Goal: Task Accomplishment & Management: Use online tool/utility

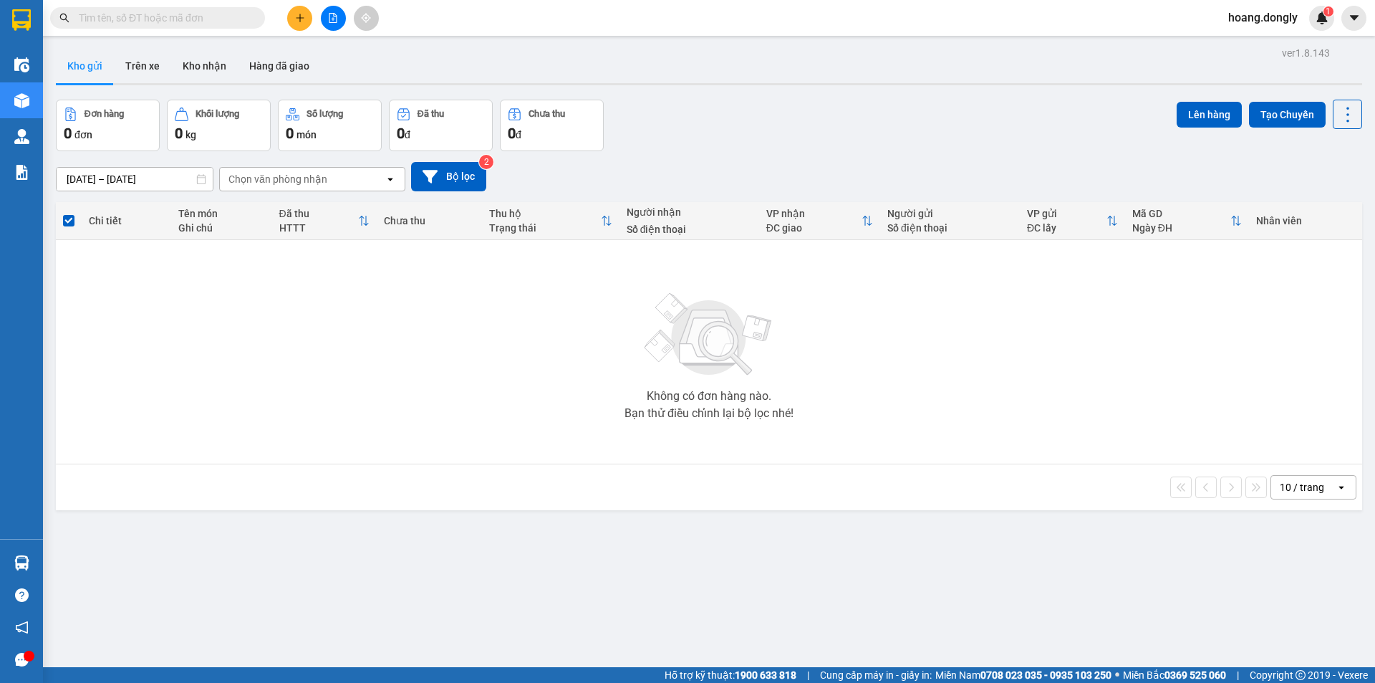
click at [304, 22] on icon "plus" at bounding box center [300, 18] width 10 height 10
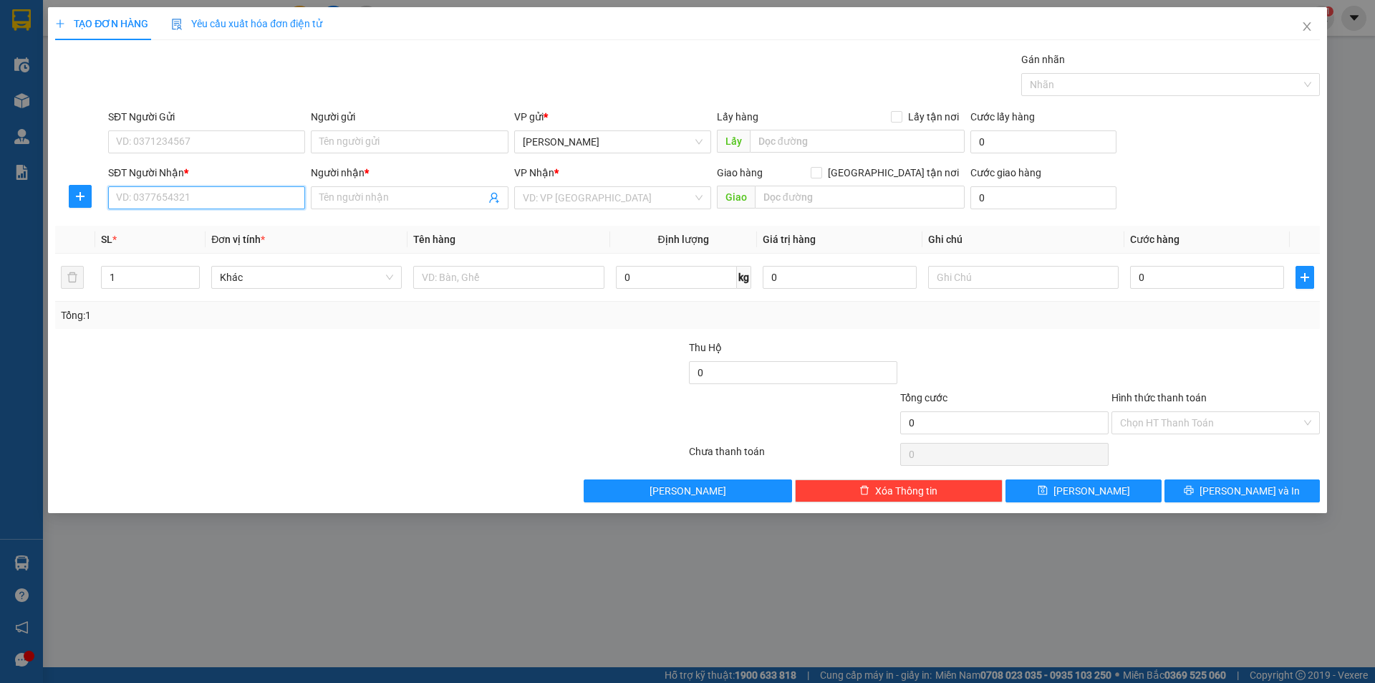
click at [199, 203] on input "SĐT Người Nhận *" at bounding box center [206, 197] width 197 height 23
type input "0901567656"
click at [374, 196] on input "Người nhận *" at bounding box center [401, 198] width 165 height 16
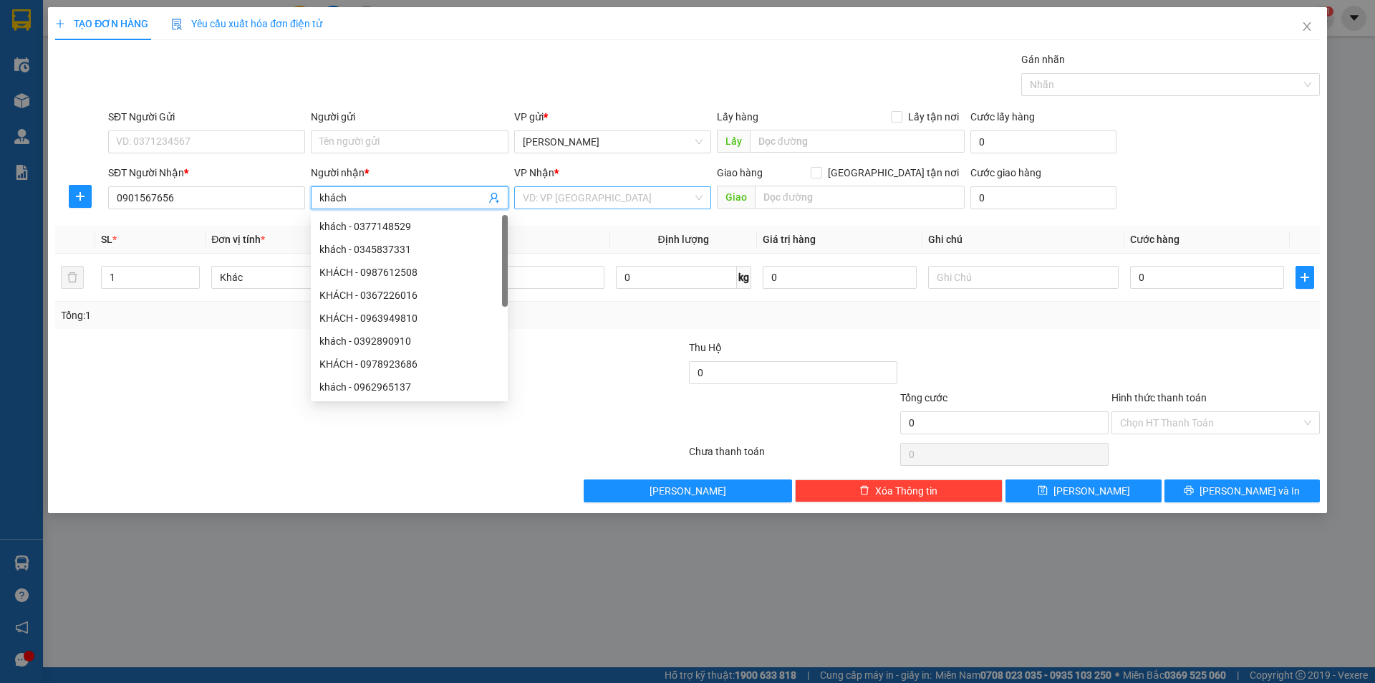
type input "khách"
click at [548, 195] on input "search" at bounding box center [608, 197] width 170 height 21
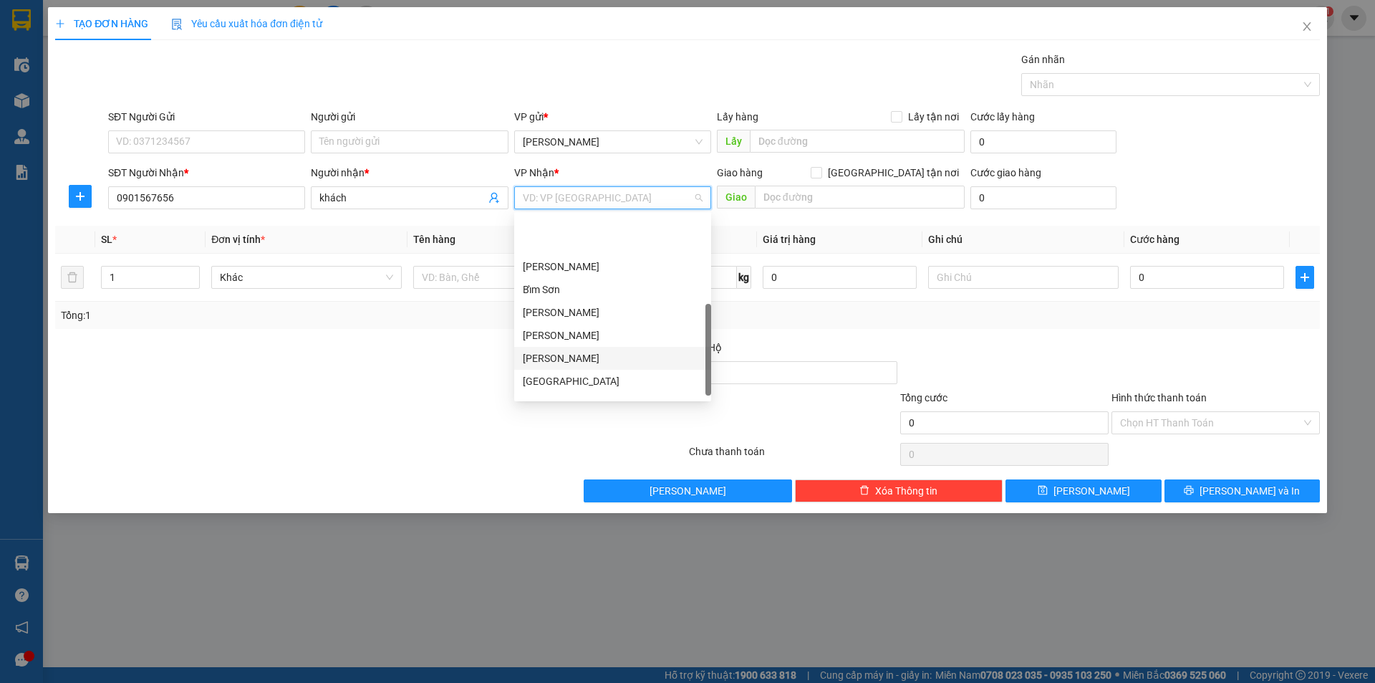
scroll to position [206, 0]
click at [569, 360] on div "VP Giải Phóng" at bounding box center [613, 364] width 180 height 16
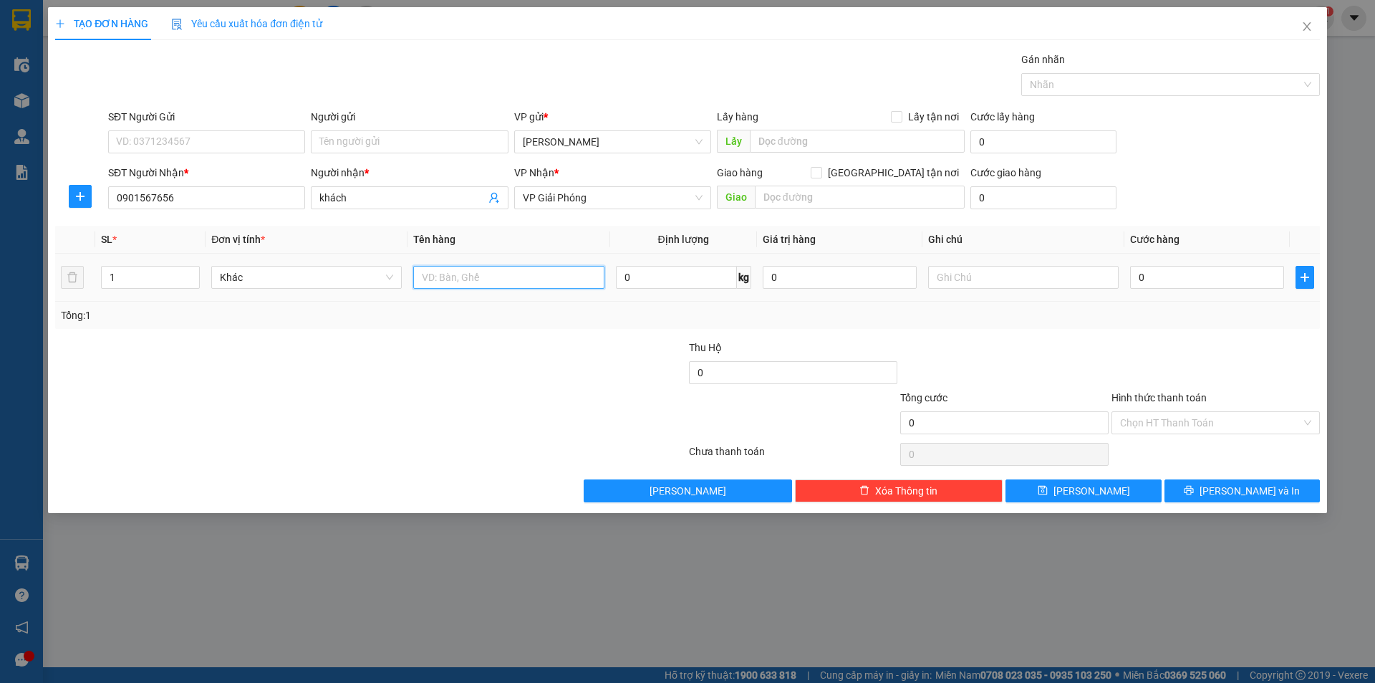
click at [476, 276] on input "text" at bounding box center [508, 277] width 191 height 23
type input "1 thùng giấy"
click at [1132, 278] on input "0" at bounding box center [1207, 277] width 154 height 23
click at [1137, 272] on input "0" at bounding box center [1207, 277] width 154 height 23
type input "50"
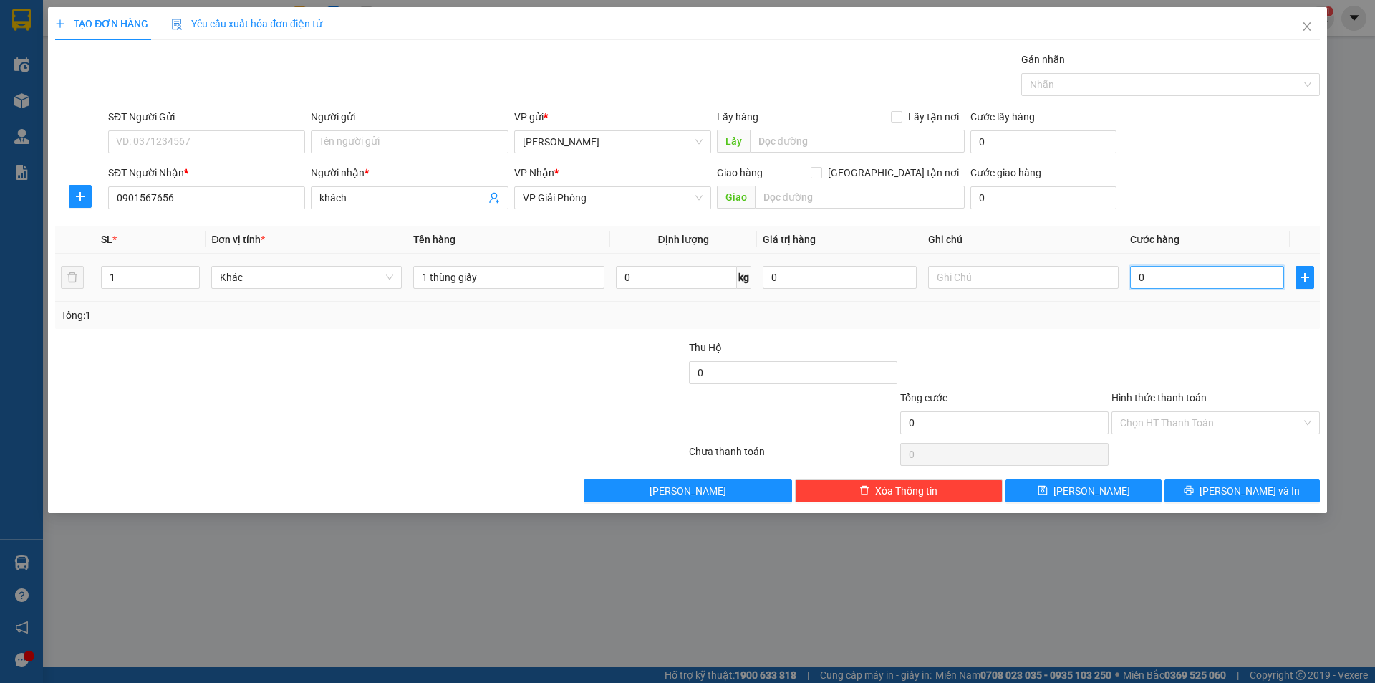
type input "50"
click at [1123, 312] on div "Tổng: 1" at bounding box center [688, 315] width 1254 height 16
type input "50.000"
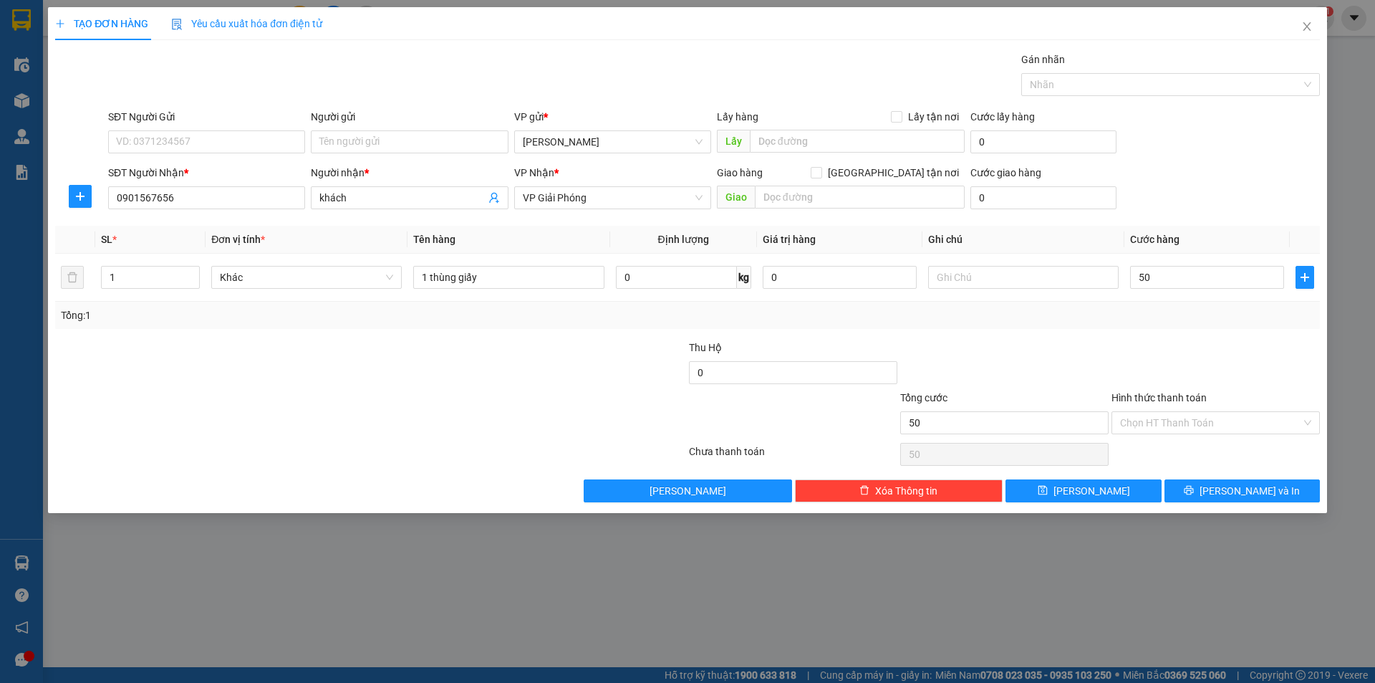
type input "50.000"
click at [1247, 484] on span "[PERSON_NAME] và In" at bounding box center [1250, 491] width 100 height 16
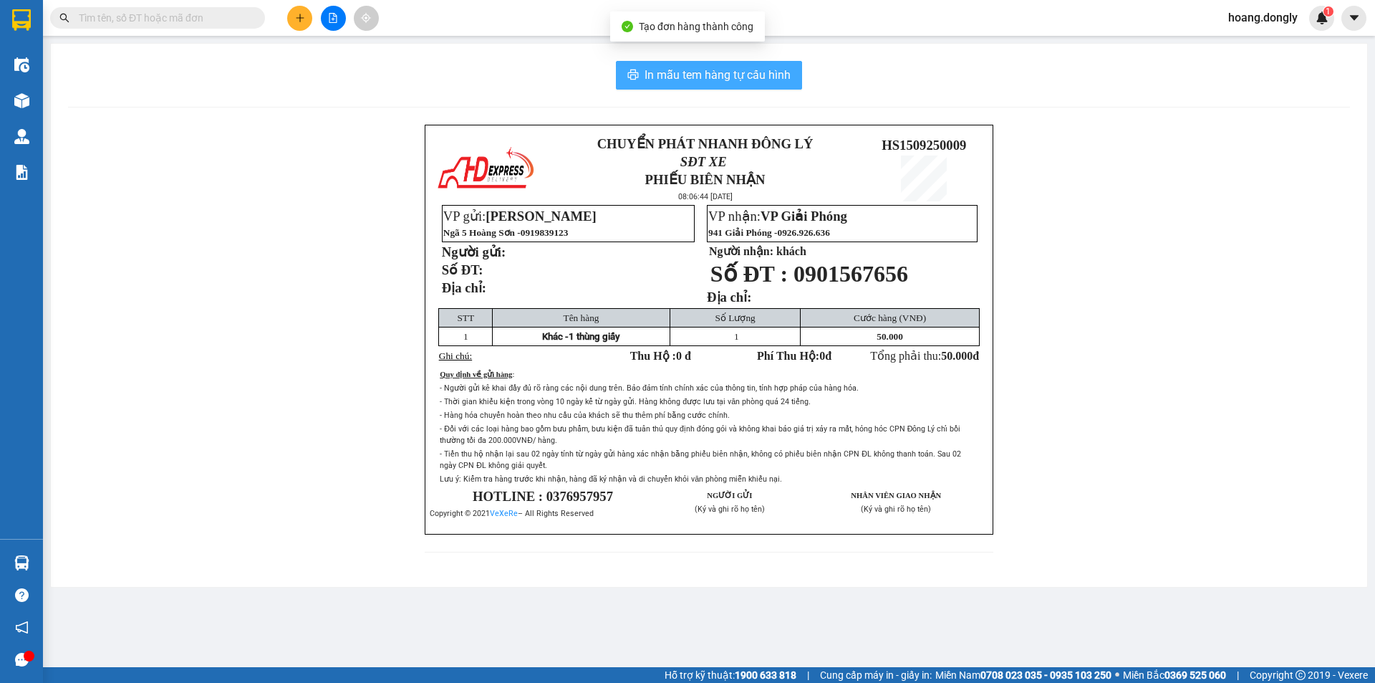
click at [702, 74] on span "In mẫu tem hàng tự cấu hình" at bounding box center [718, 75] width 146 height 18
